Goal: Feedback & Contribution: Submit feedback/report problem

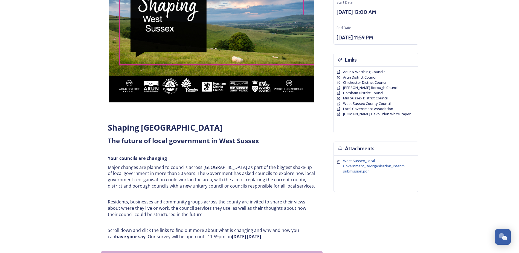
scroll to position [109, 0]
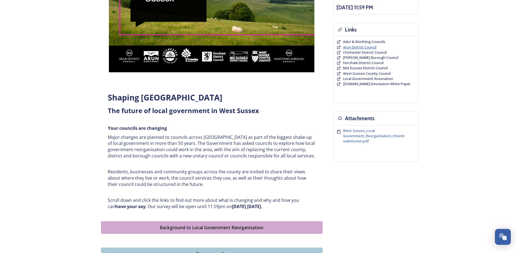
click at [351, 47] on span "Arun District Council" at bounding box center [359, 47] width 33 height 5
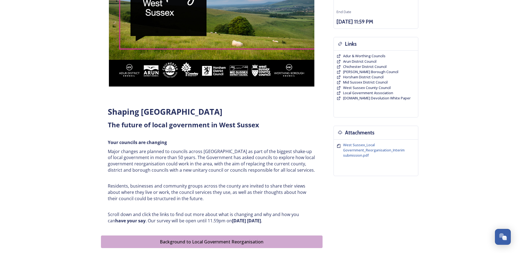
scroll to position [82, 0]
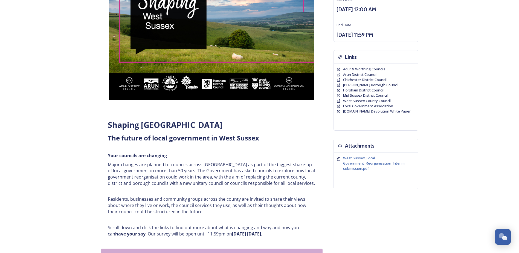
click at [124, 235] on strong "have your say" at bounding box center [130, 234] width 30 height 6
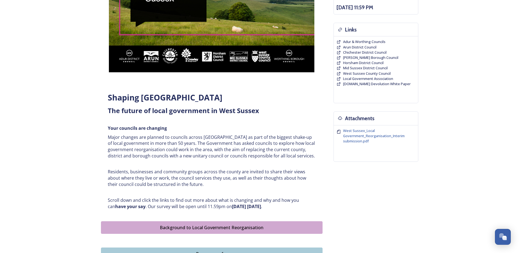
scroll to position [0, 0]
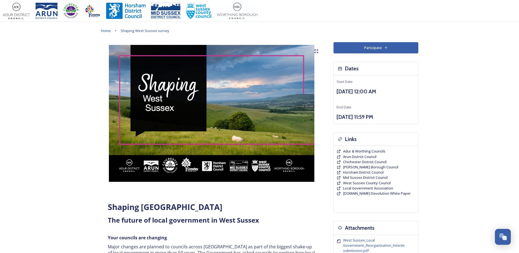
click at [374, 47] on button "Participate" at bounding box center [376, 47] width 85 height 11
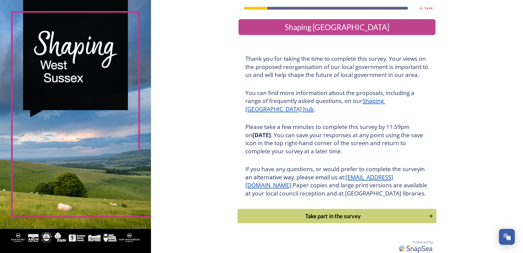
click at [344, 220] on div "Take part in the survey" at bounding box center [333, 216] width 185 height 8
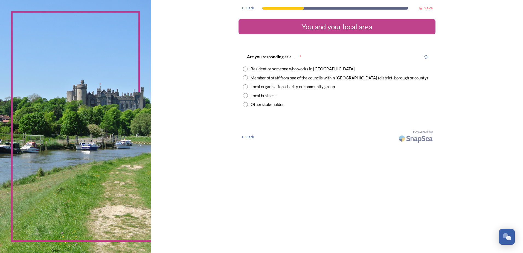
click at [247, 68] on input "radio" at bounding box center [245, 69] width 5 height 5
radio input "true"
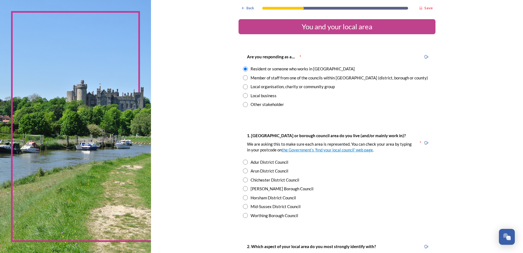
click at [243, 169] on input "radio" at bounding box center [245, 170] width 5 height 5
radio input "true"
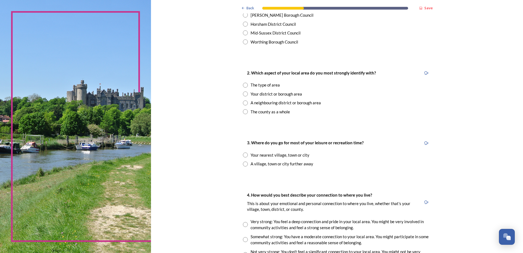
scroll to position [192, 0]
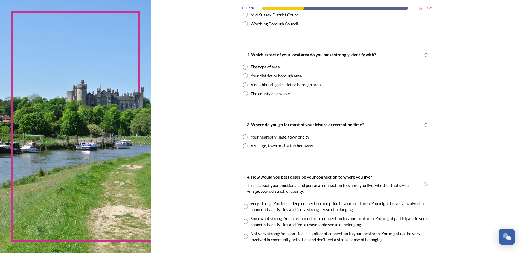
click at [243, 137] on input "radio" at bounding box center [245, 136] width 5 height 5
radio input "true"
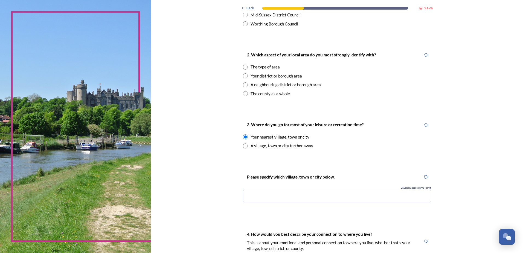
click at [245, 65] on input "radio" at bounding box center [245, 67] width 5 height 5
radio input "true"
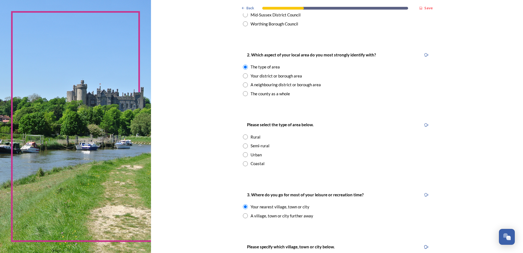
click at [243, 135] on input "radio" at bounding box center [245, 136] width 5 height 5
radio input "true"
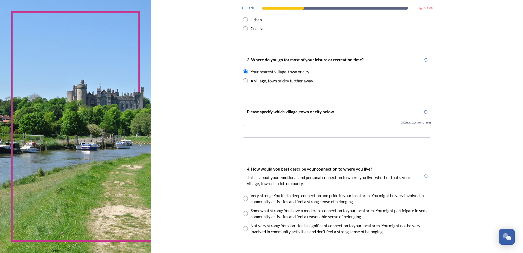
scroll to position [328, 0]
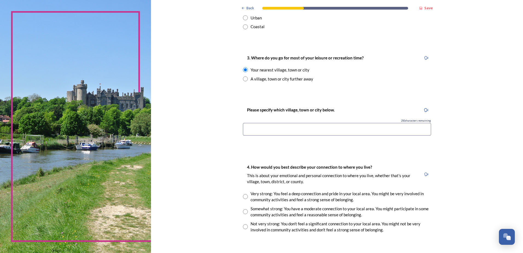
click at [275, 130] on input at bounding box center [337, 129] width 188 height 13
click at [245, 130] on input "rustington, Angmering and Arundel" at bounding box center [337, 129] width 188 height 13
type input "Rustington, Angmering and Arundel"
click at [244, 211] on input "radio" at bounding box center [245, 211] width 5 height 5
radio input "true"
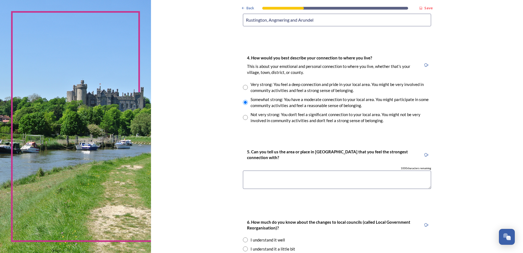
scroll to position [438, 0]
click at [286, 183] on textarea at bounding box center [337, 179] width 188 height 18
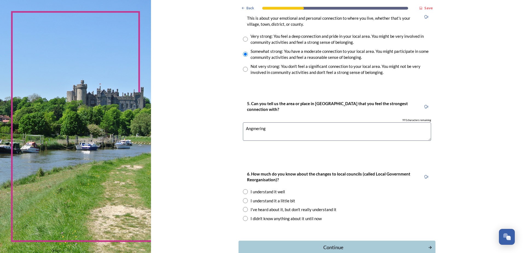
scroll to position [519, 0]
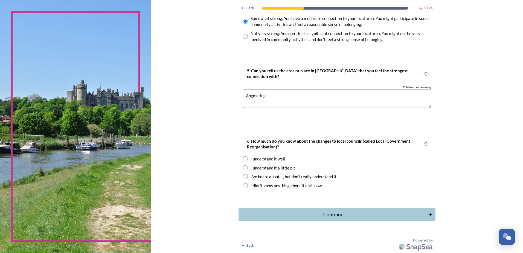
type textarea "Angmering"
click at [244, 185] on input "radio" at bounding box center [245, 185] width 5 height 5
radio input "true"
click at [336, 211] on div "Continue" at bounding box center [333, 214] width 185 height 7
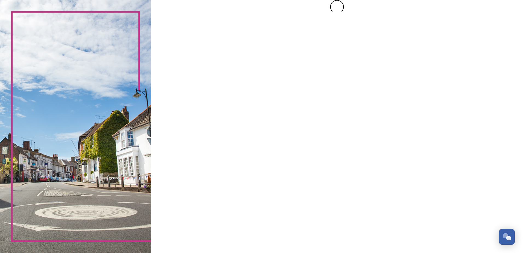
scroll to position [0, 0]
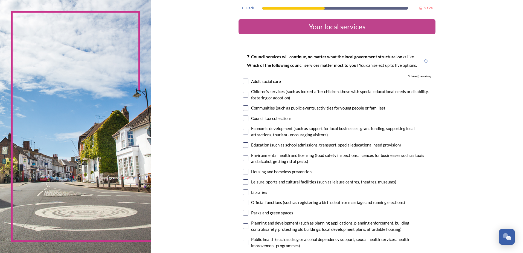
click at [244, 82] on input "checkbox" at bounding box center [245, 81] width 5 height 5
checkbox input "true"
click at [244, 107] on input "checkbox" at bounding box center [245, 107] width 5 height 5
checkbox input "true"
click at [244, 116] on input "checkbox" at bounding box center [245, 118] width 5 height 5
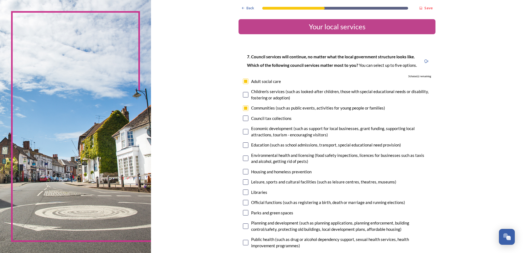
checkbox input "true"
click at [243, 131] on input "checkbox" at bounding box center [245, 131] width 5 height 5
checkbox input "true"
click at [244, 158] on input "checkbox" at bounding box center [245, 157] width 5 height 5
checkbox input "true"
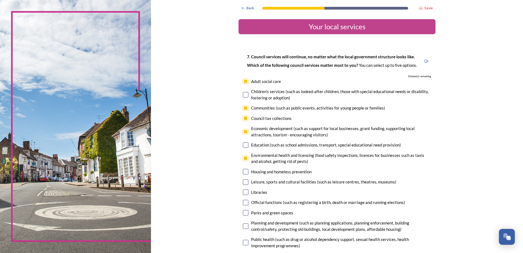
click at [245, 172] on input "checkbox" at bounding box center [245, 171] width 5 height 5
click at [244, 171] on input "checkbox" at bounding box center [245, 171] width 5 height 5
checkbox input "false"
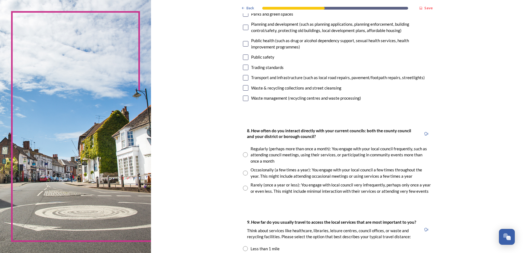
scroll to position [219, 0]
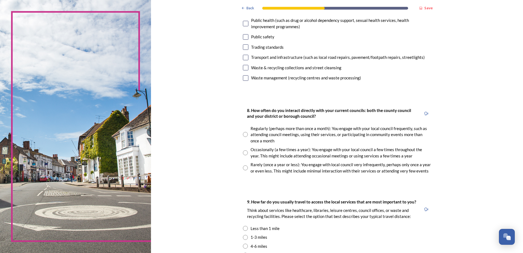
click at [243, 167] on input "radio" at bounding box center [245, 167] width 5 height 5
radio input "true"
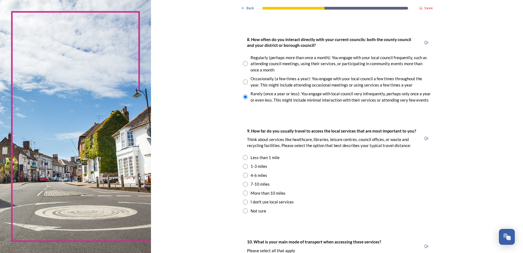
scroll to position [301, 0]
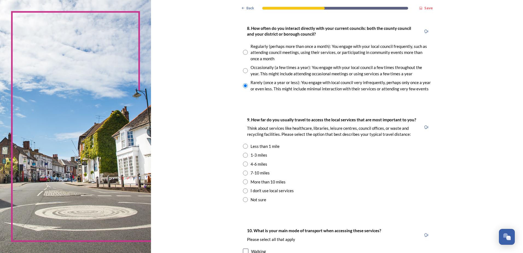
click at [243, 155] on input "radio" at bounding box center [245, 155] width 5 height 5
radio input "true"
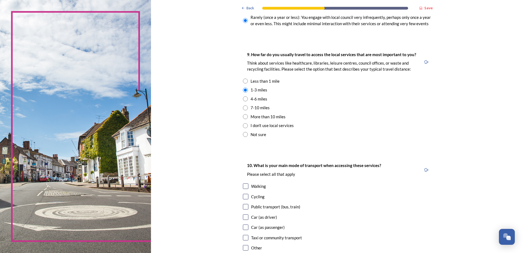
scroll to position [411, 0]
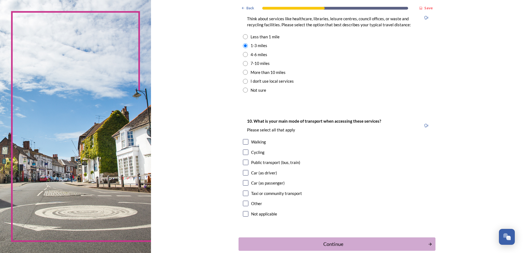
click at [244, 141] on input "checkbox" at bounding box center [245, 141] width 5 height 5
checkbox input "true"
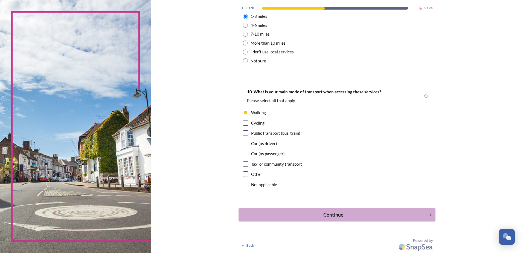
scroll to position [440, 0]
click at [328, 214] on div "Continue" at bounding box center [333, 214] width 185 height 7
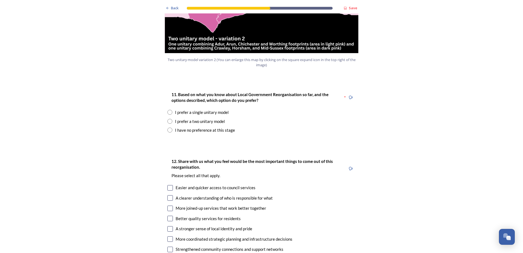
scroll to position [684, 0]
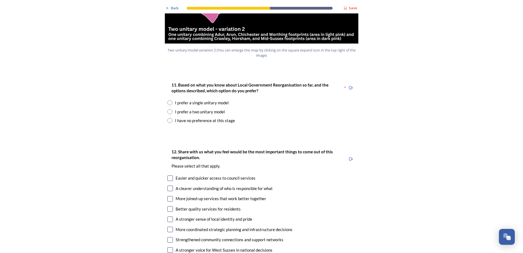
click at [170, 100] on input "radio" at bounding box center [170, 102] width 5 height 5
radio input "true"
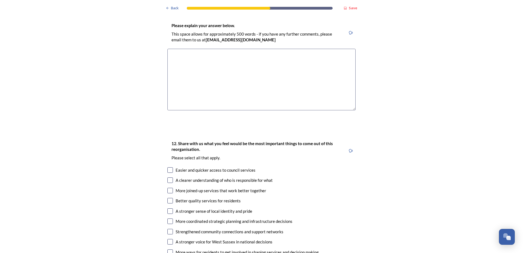
scroll to position [821, 0]
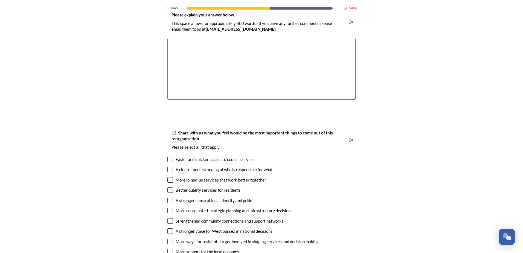
click at [169, 157] on input "checkbox" at bounding box center [170, 159] width 5 height 5
checkbox input "true"
click at [170, 167] on input "checkbox" at bounding box center [170, 169] width 5 height 5
checkbox input "true"
click at [169, 177] on input "checkbox" at bounding box center [170, 179] width 5 height 5
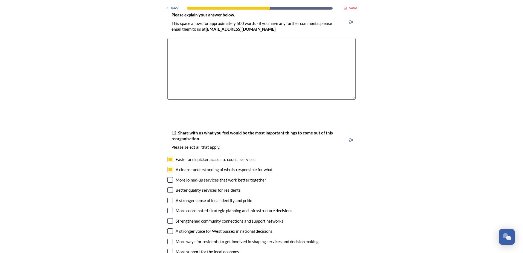
checkbox input "true"
click at [170, 187] on input "checkbox" at bounding box center [170, 189] width 5 height 5
checkbox input "true"
click at [169, 198] on input "checkbox" at bounding box center [170, 200] width 5 height 5
checkbox input "true"
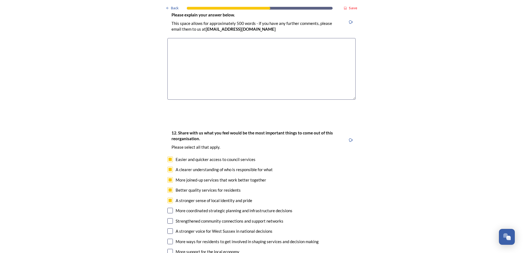
click at [169, 218] on input "checkbox" at bounding box center [170, 220] width 5 height 5
checkbox input "true"
click at [169, 228] on input "checkbox" at bounding box center [170, 230] width 5 height 5
checkbox input "true"
click at [168, 239] on input "checkbox" at bounding box center [170, 241] width 5 height 5
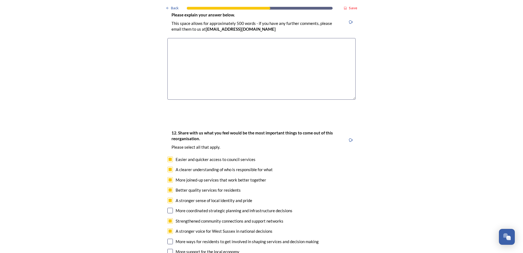
checkbox input "true"
click at [168, 249] on input "checkbox" at bounding box center [170, 251] width 5 height 5
checkbox input "true"
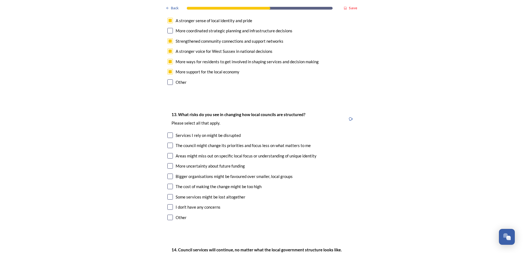
scroll to position [1040, 0]
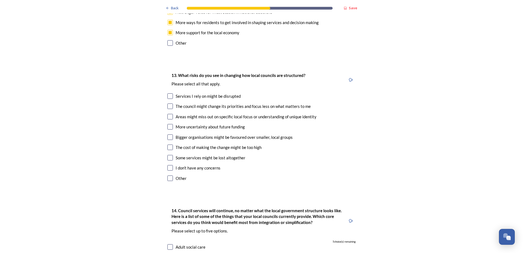
click at [169, 93] on input "checkbox" at bounding box center [170, 95] width 5 height 5
checkbox input "true"
click at [169, 114] on input "checkbox" at bounding box center [170, 116] width 5 height 5
checkbox input "true"
click at [169, 124] on input "checkbox" at bounding box center [170, 126] width 5 height 5
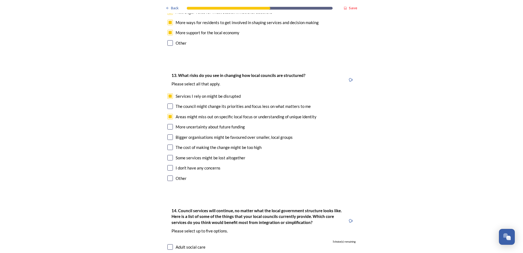
checkbox input "true"
click at [168, 145] on input "checkbox" at bounding box center [170, 147] width 5 height 5
checkbox input "true"
click at [169, 155] on input "checkbox" at bounding box center [170, 157] width 5 height 5
checkbox input "true"
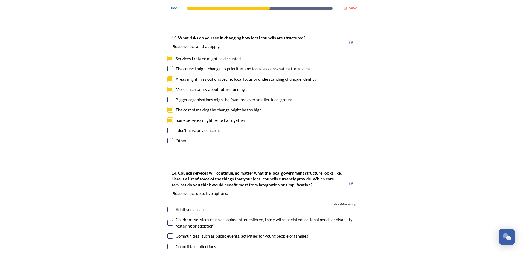
scroll to position [1150, 0]
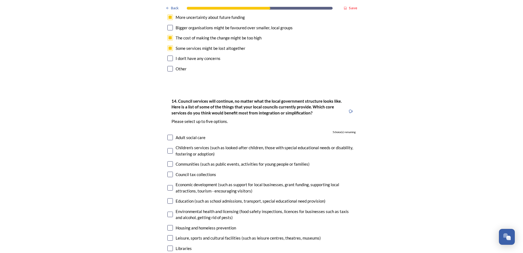
click at [168, 135] on input "checkbox" at bounding box center [170, 137] width 5 height 5
checkbox input "true"
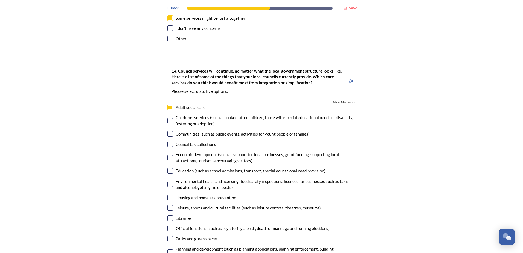
scroll to position [1204, 0]
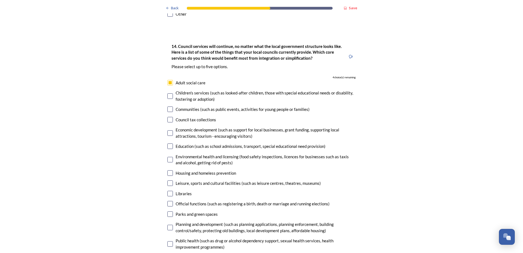
click at [168, 157] on input "checkbox" at bounding box center [170, 159] width 5 height 5
checkbox input "true"
click at [169, 180] on input "checkbox" at bounding box center [170, 182] width 5 height 5
checkbox input "true"
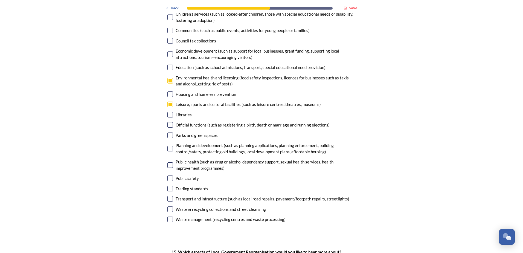
scroll to position [1287, 0]
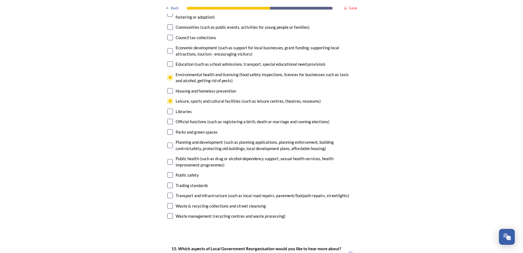
click at [168, 172] on input "checkbox" at bounding box center [170, 174] width 5 height 5
checkbox input "true"
click at [170, 193] on input "checkbox" at bounding box center [170, 195] width 5 height 5
checkbox input "true"
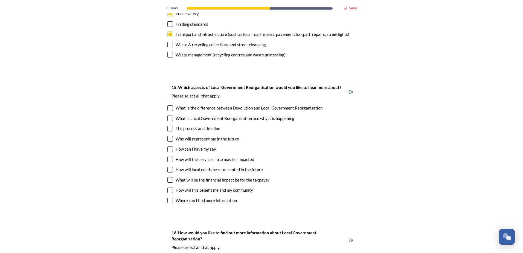
scroll to position [1451, 0]
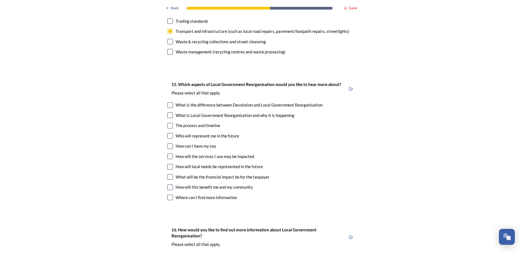
click at [169, 102] on input "checkbox" at bounding box center [170, 104] width 5 height 5
checkbox input "true"
click at [168, 113] on input "checkbox" at bounding box center [170, 115] width 5 height 5
checkbox input "true"
click at [168, 123] on input "checkbox" at bounding box center [170, 125] width 5 height 5
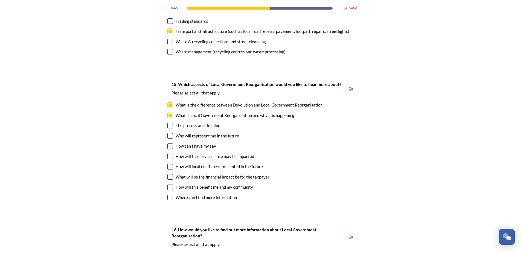
checkbox input "true"
click at [169, 133] on input "checkbox" at bounding box center [170, 135] width 5 height 5
checkbox input "true"
click at [168, 143] on input "checkbox" at bounding box center [170, 145] width 5 height 5
checkbox input "true"
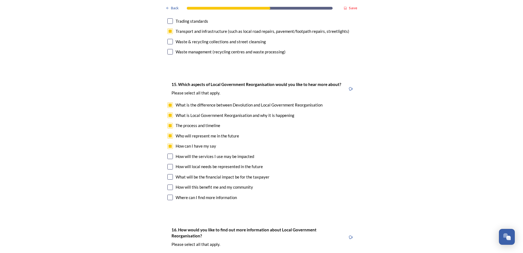
click at [168, 154] on input "checkbox" at bounding box center [170, 156] width 5 height 5
checkbox input "true"
click at [168, 164] on input "checkbox" at bounding box center [170, 166] width 5 height 5
checkbox input "true"
click at [168, 174] on input "checkbox" at bounding box center [170, 176] width 5 height 5
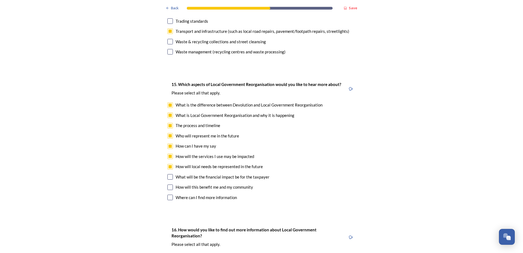
checkbox input "true"
click at [169, 184] on input "checkbox" at bounding box center [170, 186] width 5 height 5
checkbox input "true"
click at [169, 195] on input "checkbox" at bounding box center [170, 197] width 5 height 5
checkbox input "true"
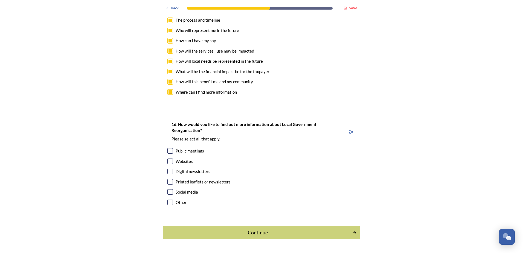
scroll to position [1558, 0]
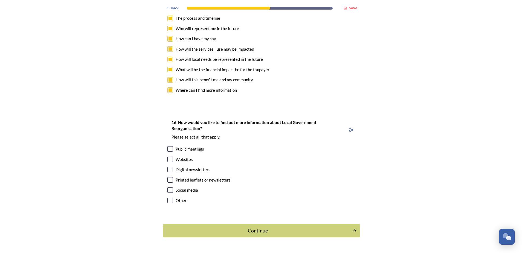
click at [168, 146] on input "checkbox" at bounding box center [170, 148] width 5 height 5
checkbox input "true"
click at [168, 177] on input "checkbox" at bounding box center [170, 179] width 5 height 5
checkbox input "true"
click at [248, 227] on div "Continue" at bounding box center [257, 230] width 185 height 7
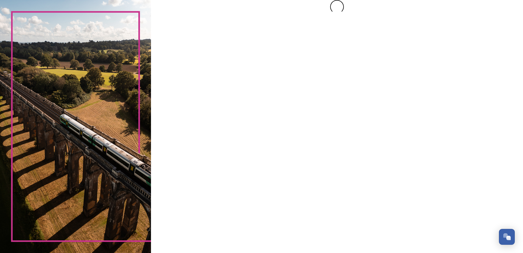
scroll to position [0, 0]
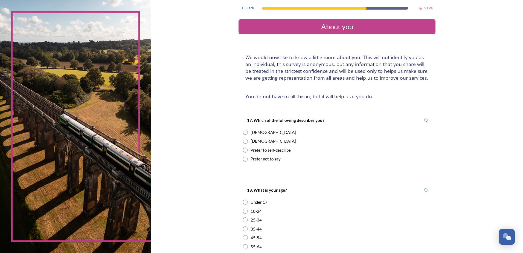
click at [244, 132] on input "radio" at bounding box center [245, 132] width 5 height 5
radio input "true"
click at [244, 245] on input "radio" at bounding box center [245, 246] width 5 height 5
radio input "true"
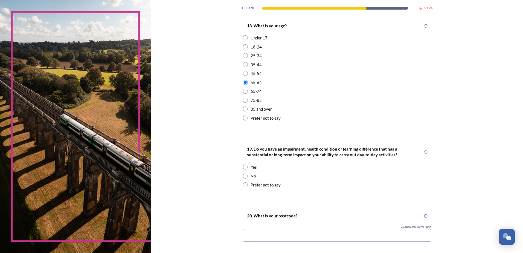
scroll to position [192, 0]
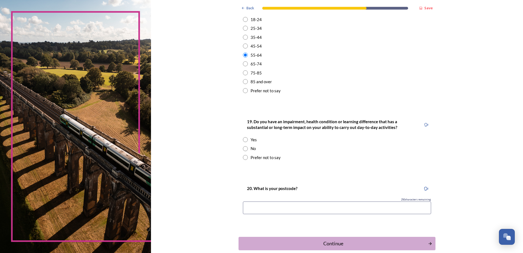
click at [243, 147] on input "radio" at bounding box center [245, 148] width 5 height 5
radio input "true"
click at [273, 206] on input at bounding box center [337, 207] width 188 height 13
type input "BN16 4EA"
click at [333, 242] on div "Continue" at bounding box center [333, 243] width 185 height 7
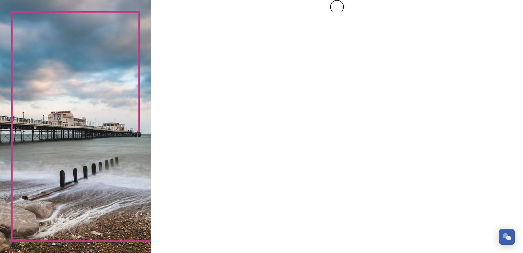
scroll to position [0, 0]
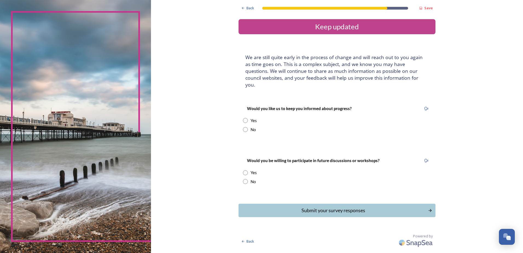
click at [246, 118] on input "radio" at bounding box center [245, 120] width 5 height 5
radio input "true"
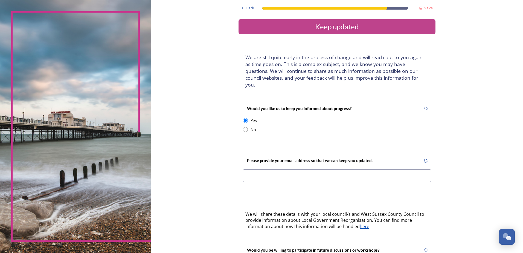
click at [260, 169] on input at bounding box center [337, 175] width 188 height 13
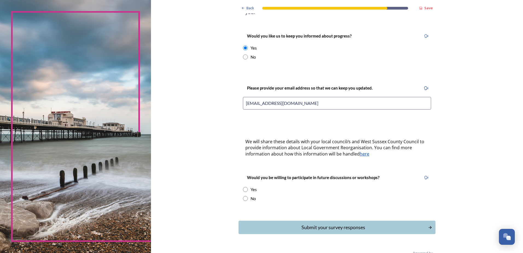
scroll to position [79, 0]
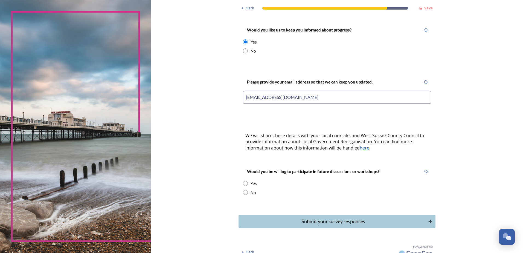
type input "[EMAIL_ADDRESS][DOMAIN_NAME]"
click at [244, 181] on input "radio" at bounding box center [245, 183] width 5 height 5
radio input "true"
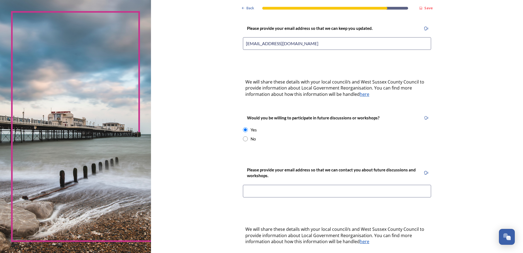
scroll to position [133, 0]
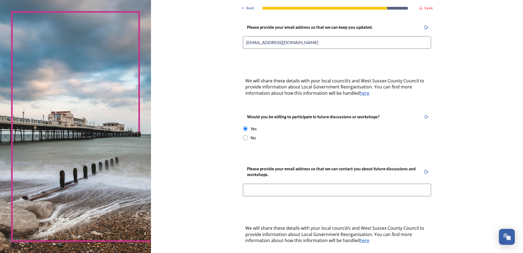
click at [285, 184] on input at bounding box center [337, 190] width 188 height 13
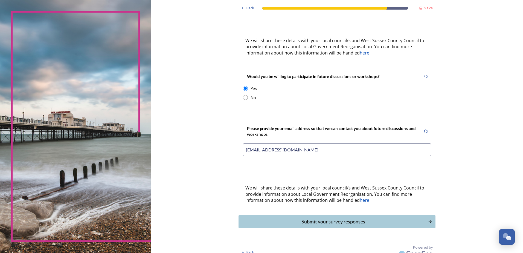
scroll to position [174, 0]
type input "[EMAIL_ADDRESS][DOMAIN_NAME]"
click at [312, 218] on div "Submit your survey responses" at bounding box center [333, 221] width 185 height 7
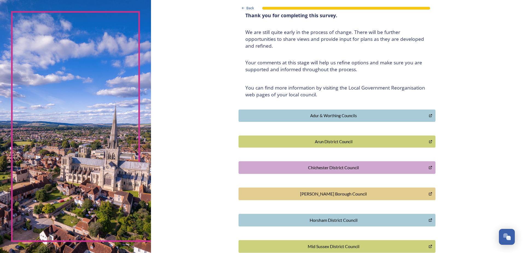
scroll to position [0, 0]
